Goal: Task Accomplishment & Management: Manage account settings

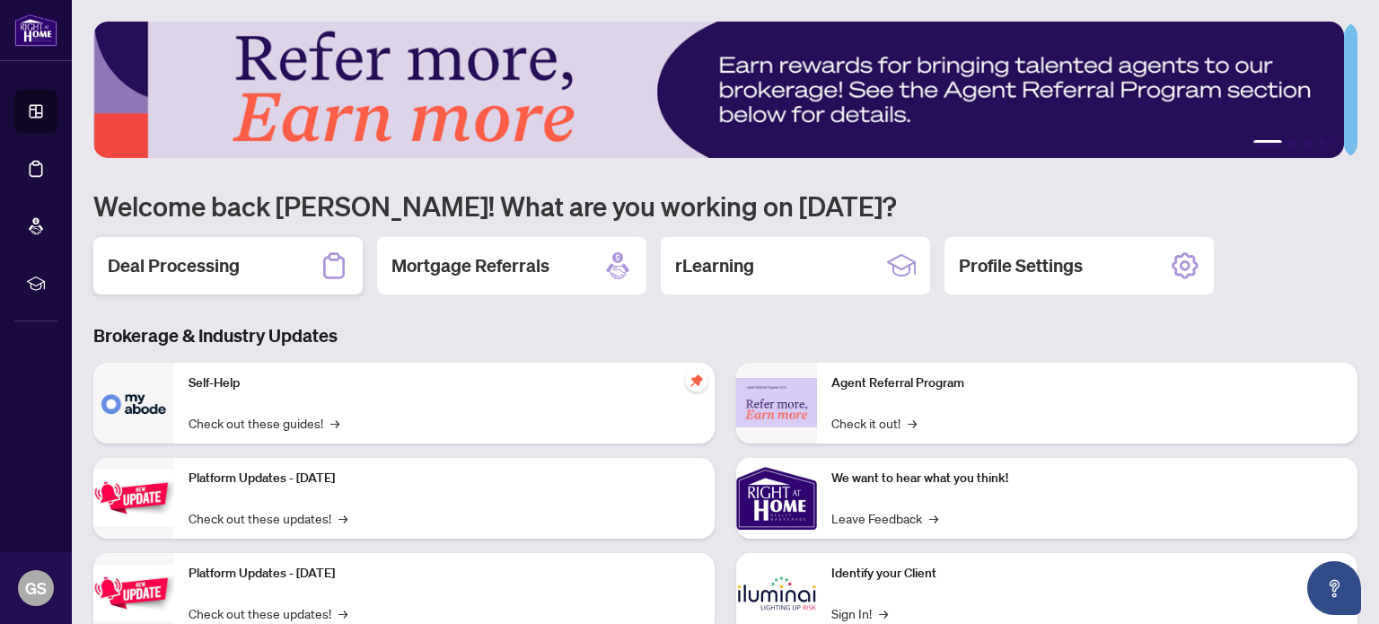
click at [172, 258] on h2 "Deal Processing" at bounding box center [174, 265] width 132 height 25
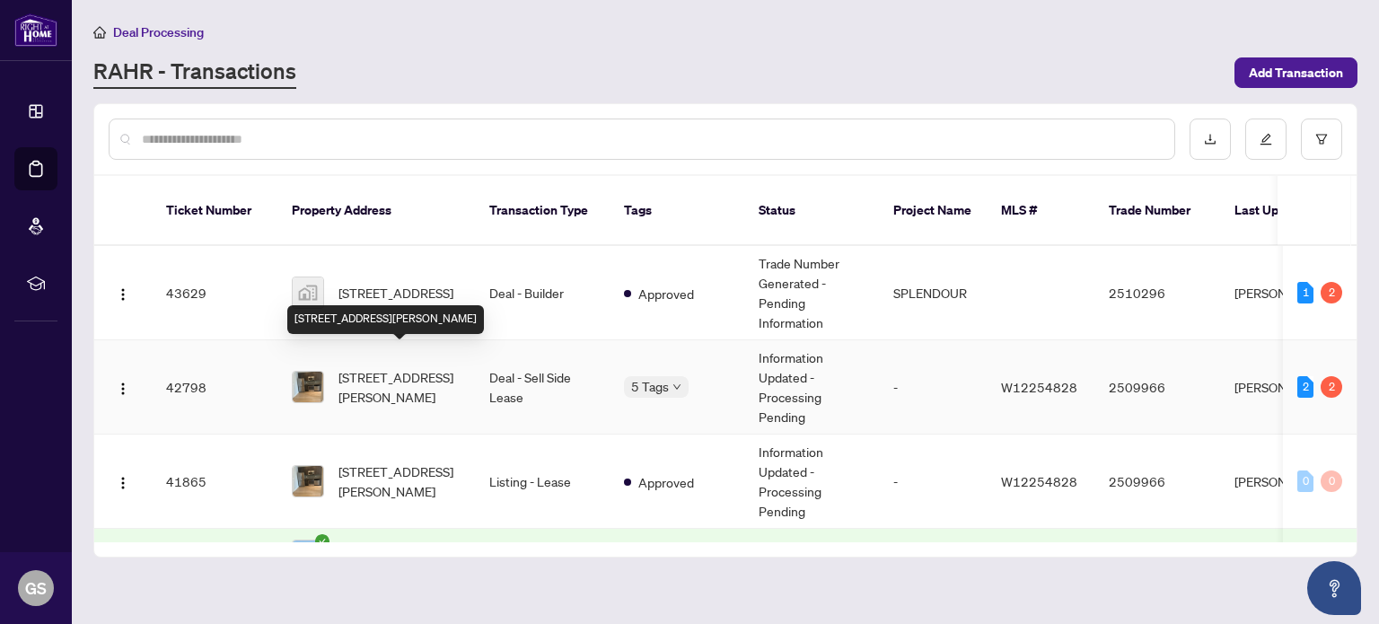
click at [376, 368] on span "510-510 Curran Pl, Mississauga, Ontario L5B 0J8, Canada" at bounding box center [400, 387] width 122 height 40
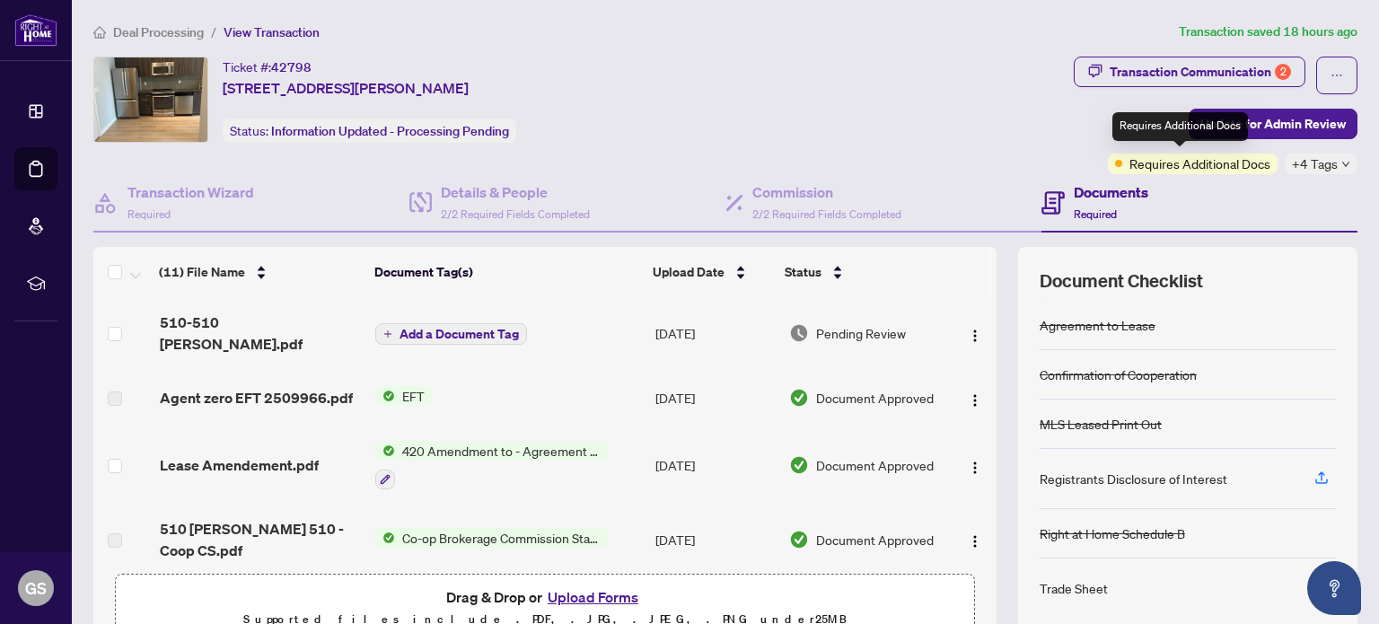
click at [1182, 154] on span "Requires Additional Docs" at bounding box center [1200, 164] width 141 height 20
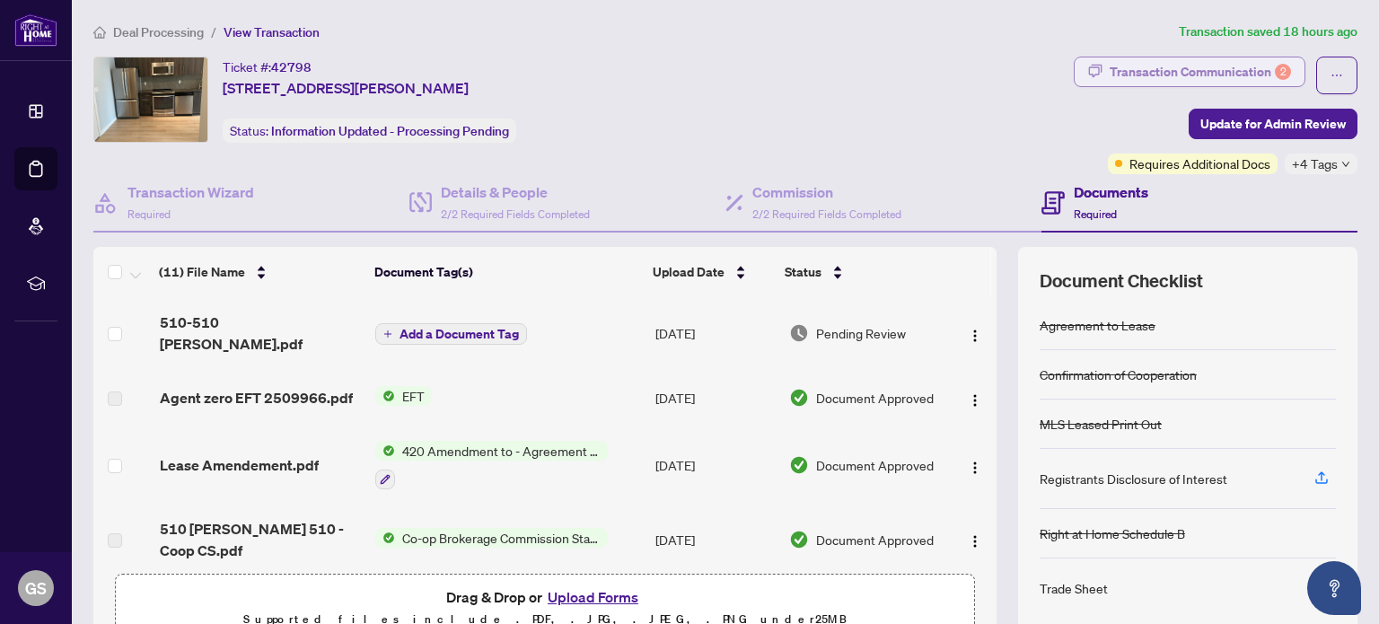
click at [1218, 73] on div "Transaction Communication 2" at bounding box center [1200, 71] width 181 height 29
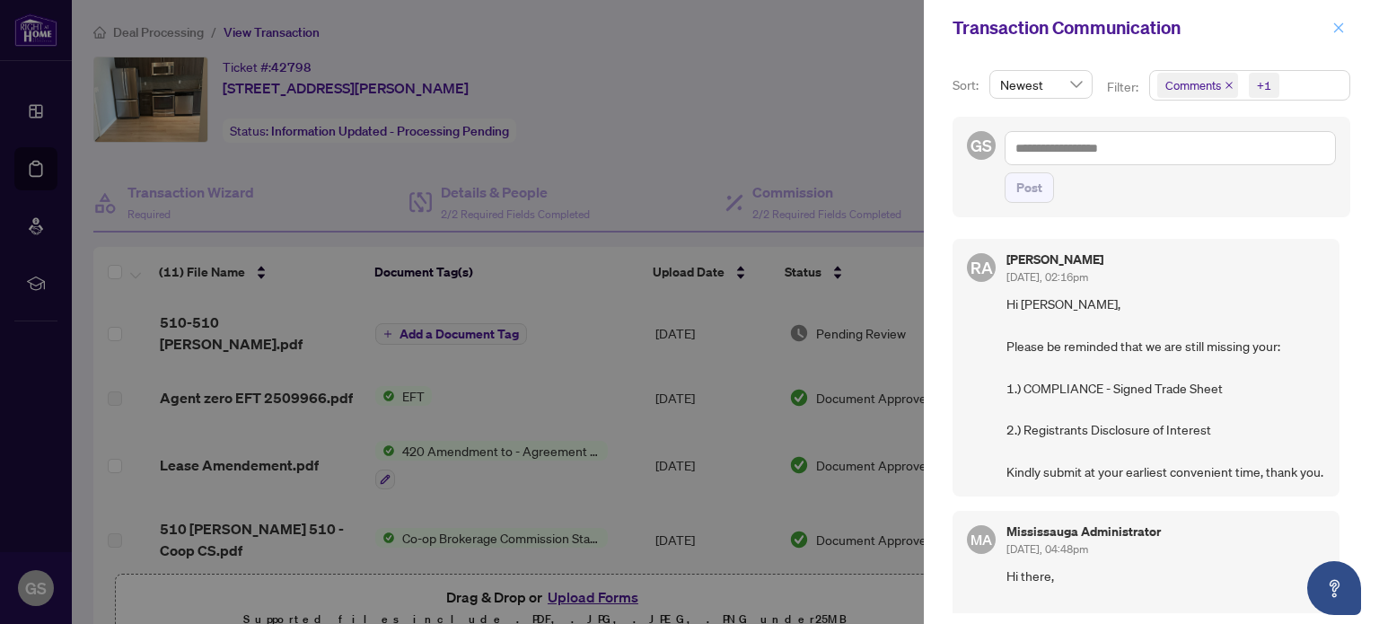
click at [1341, 24] on icon "close" at bounding box center [1339, 28] width 13 height 13
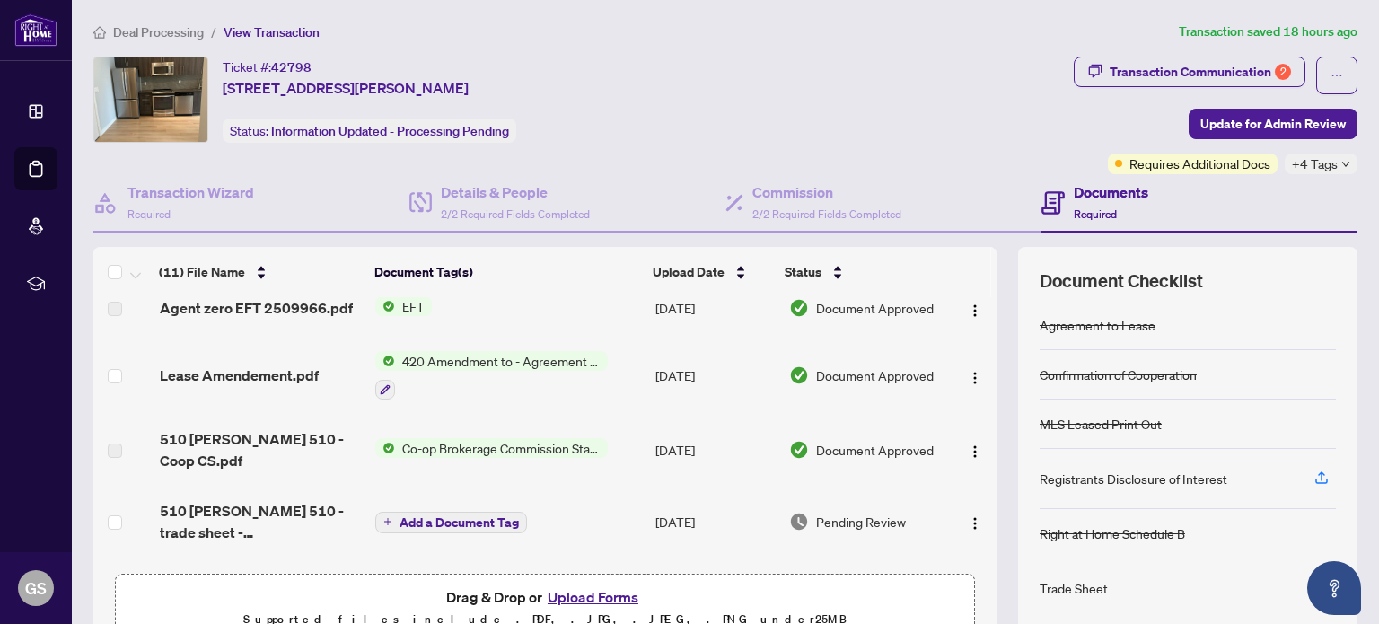
scroll to position [180, 0]
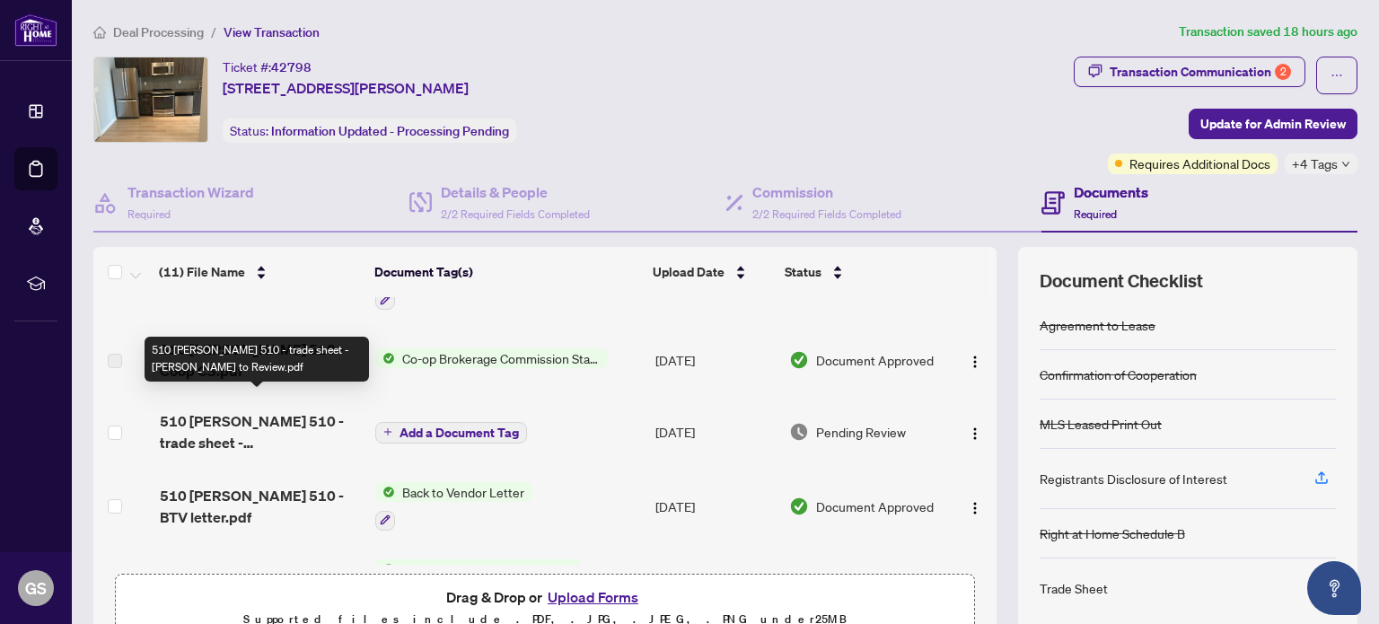
click at [216, 422] on span "510 Curran Pl 510 - trade sheet - Giovanni to Review.pdf" at bounding box center [261, 431] width 202 height 43
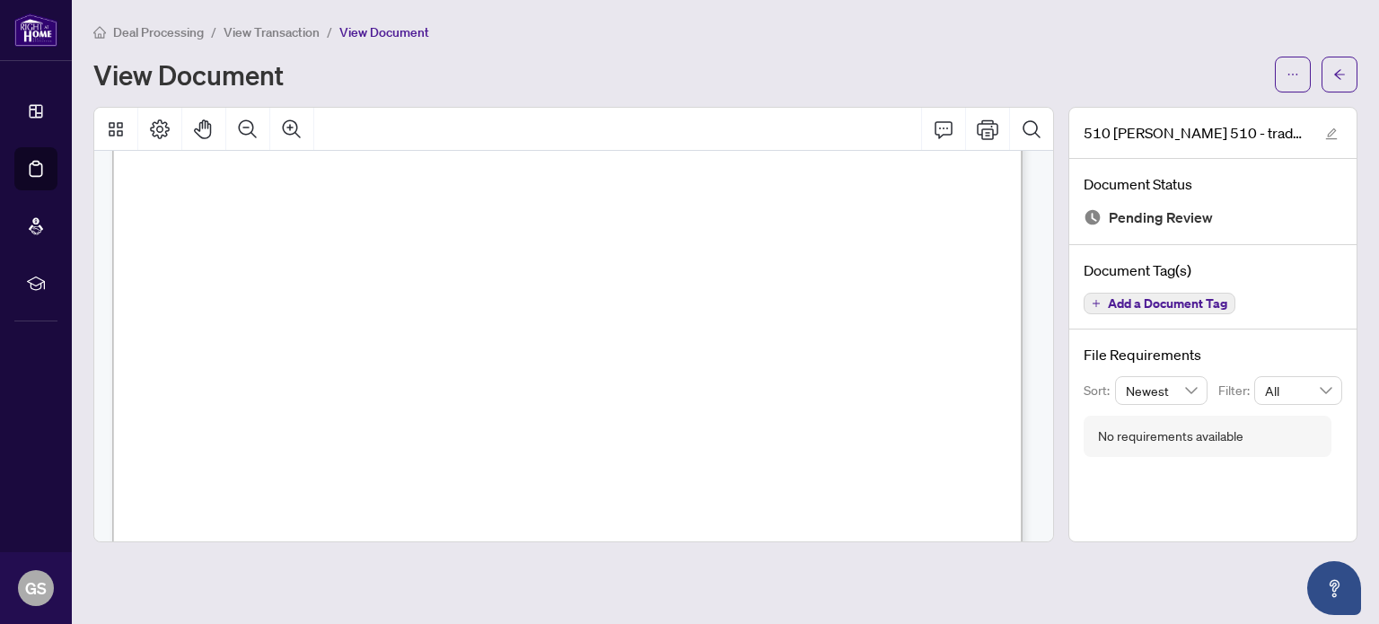
scroll to position [359, 0]
click at [1338, 71] on icon "arrow-left" at bounding box center [1340, 74] width 11 height 10
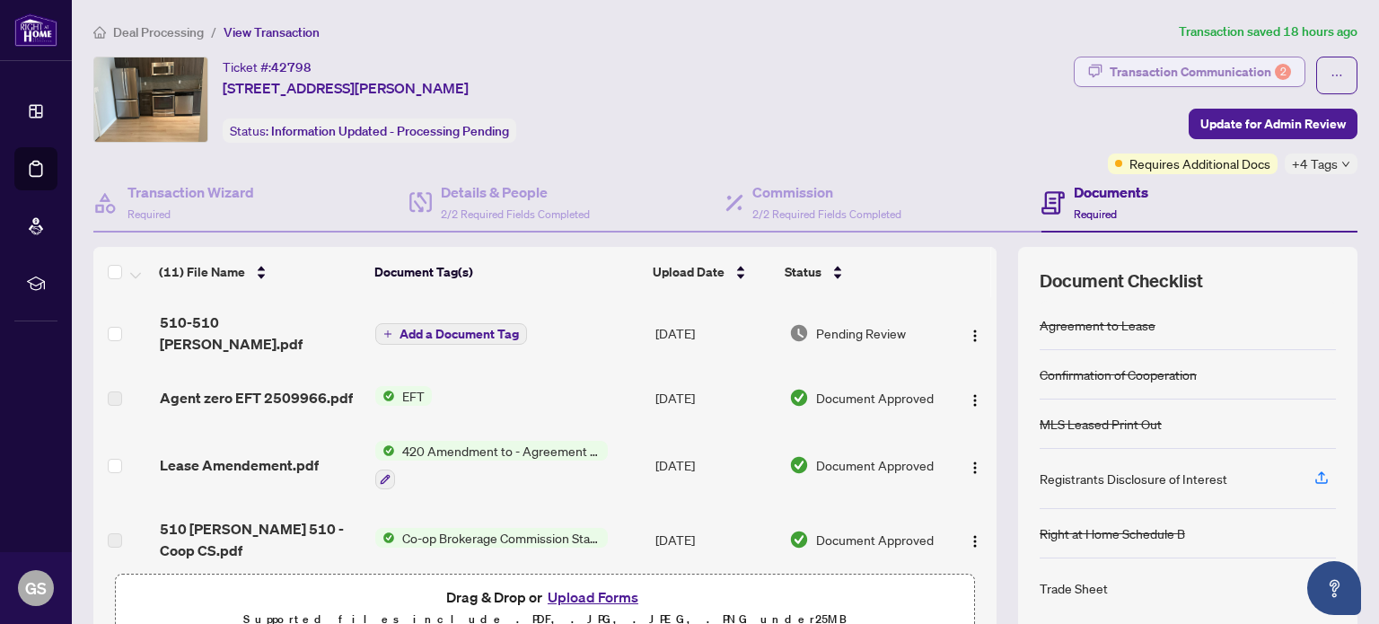
click at [1242, 68] on div "Transaction Communication 2" at bounding box center [1200, 71] width 181 height 29
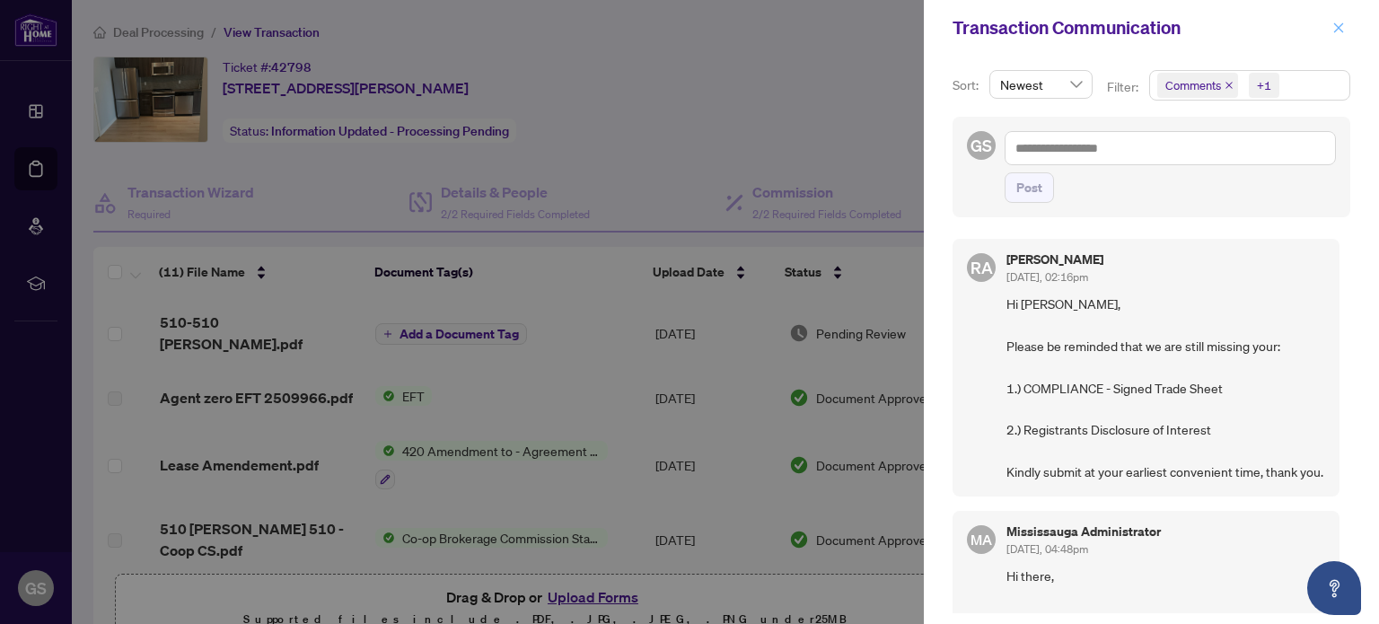
click at [1337, 20] on span "button" at bounding box center [1339, 27] width 13 height 29
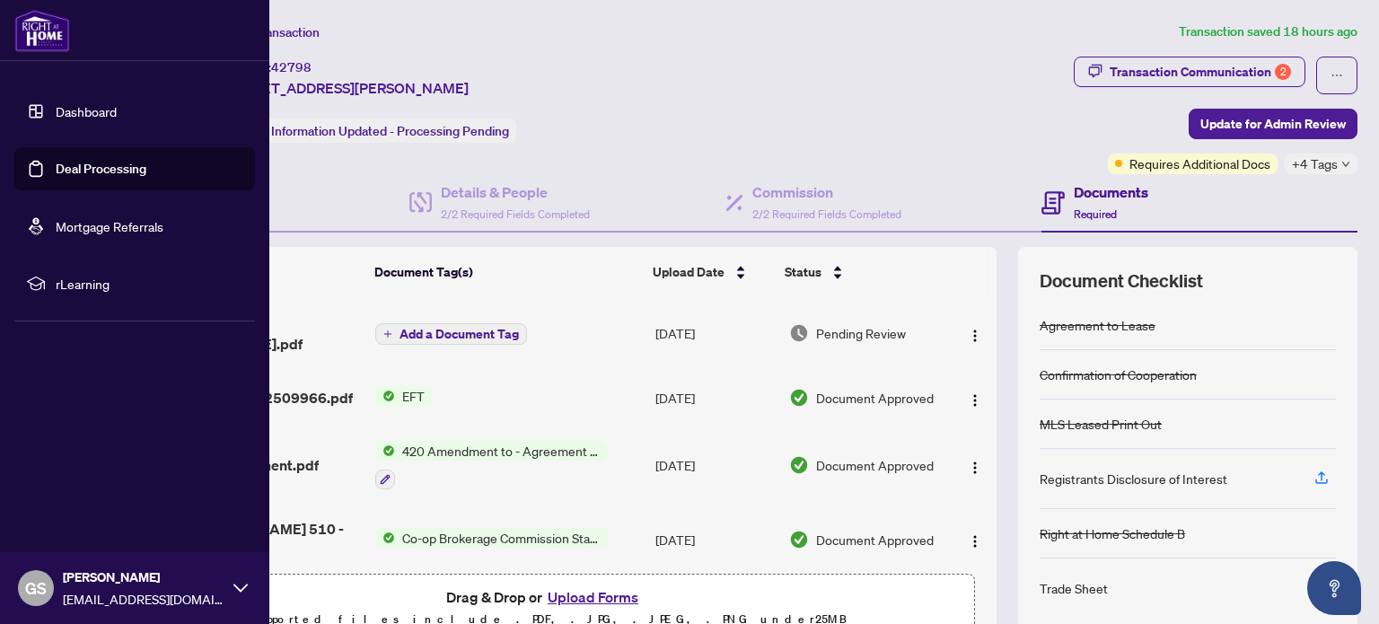
click at [31, 591] on span "GS" at bounding box center [36, 588] width 22 height 25
click at [86, 487] on span "Logout" at bounding box center [72, 481] width 40 height 29
